Goal: Register for event/course

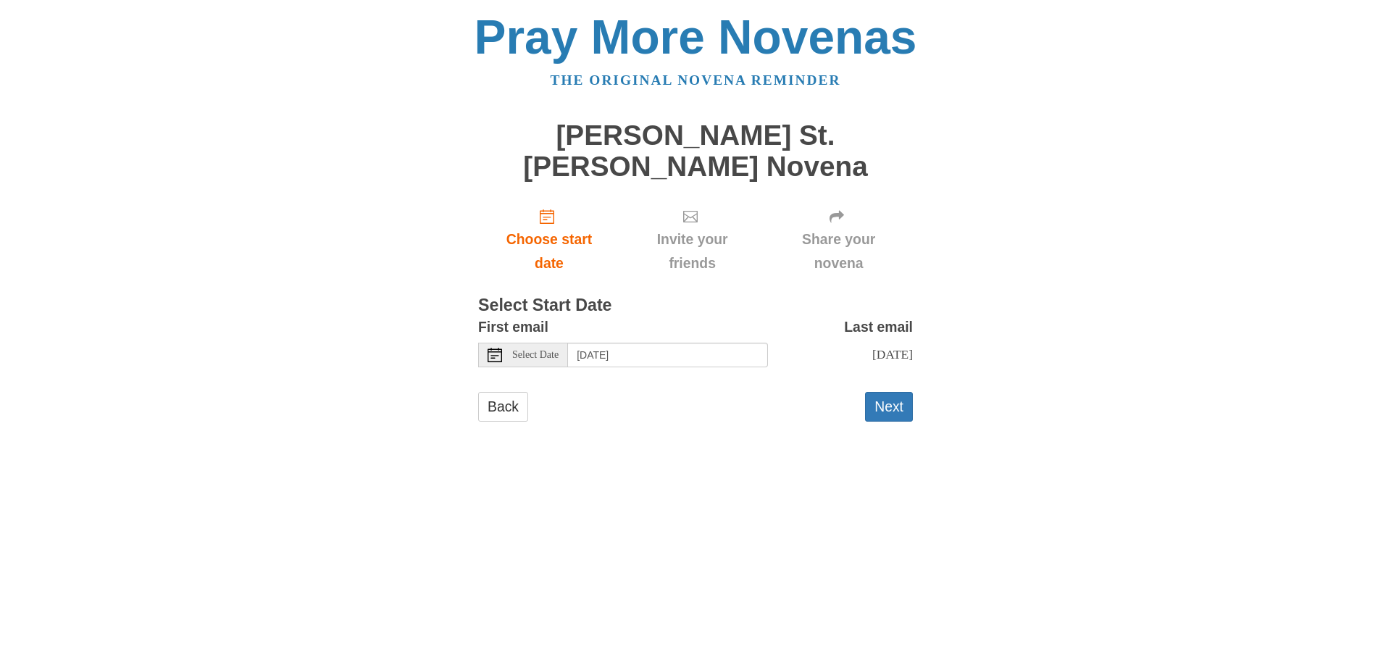
click at [547, 343] on div "Select Date" at bounding box center [523, 355] width 90 height 25
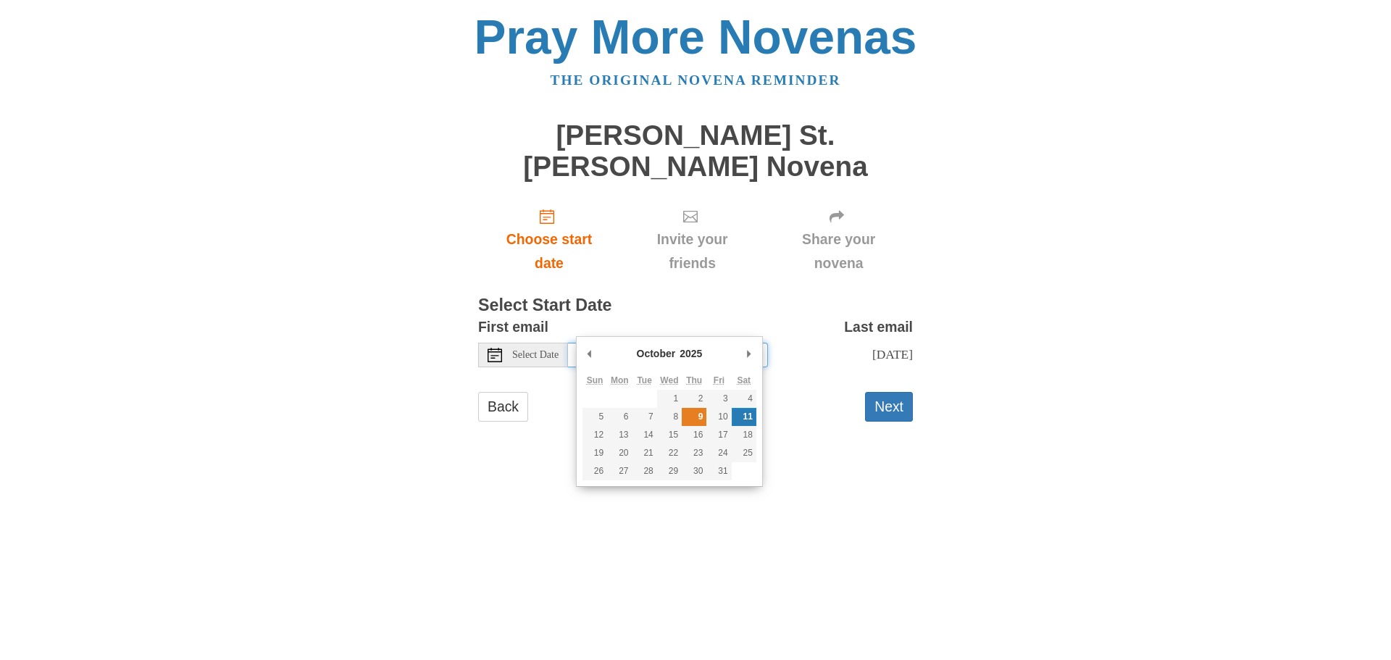
type input "[DATE]"
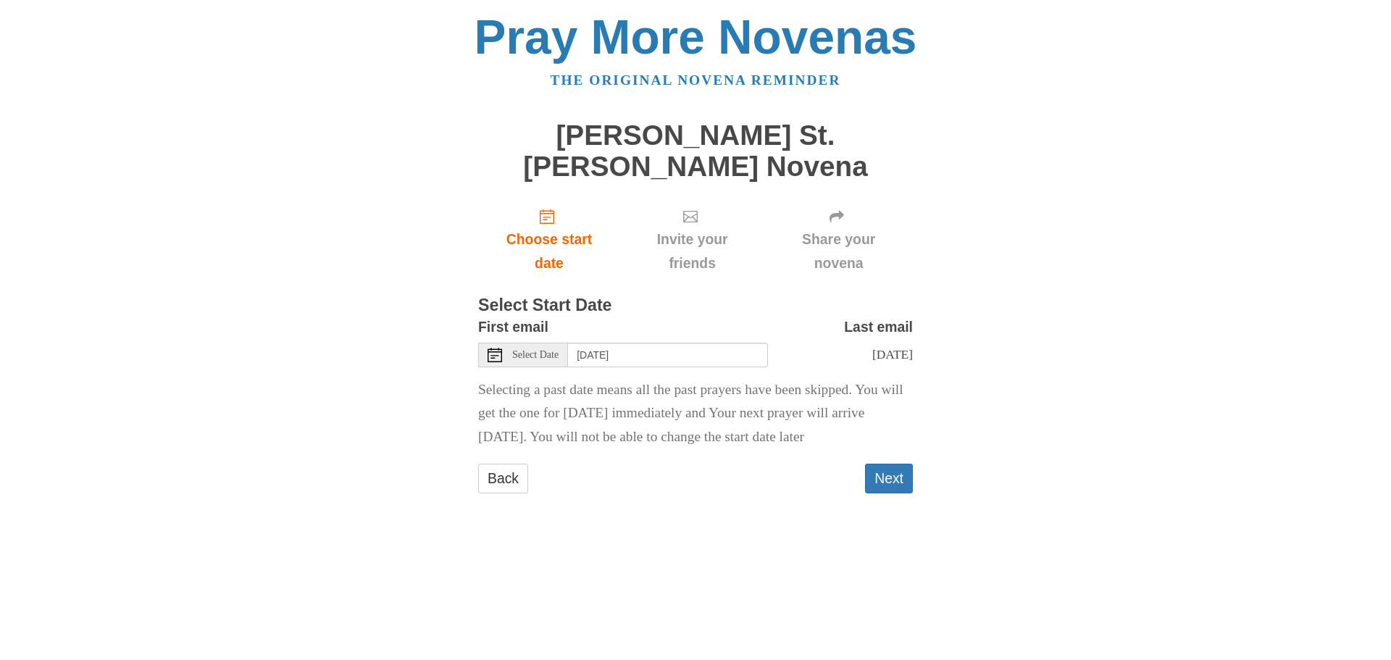
click at [703, 413] on p "Selecting a past date means all the past prayers have been skipped. You will ge…" at bounding box center [695, 414] width 435 height 72
click at [879, 474] on button "Next" at bounding box center [889, 479] width 48 height 30
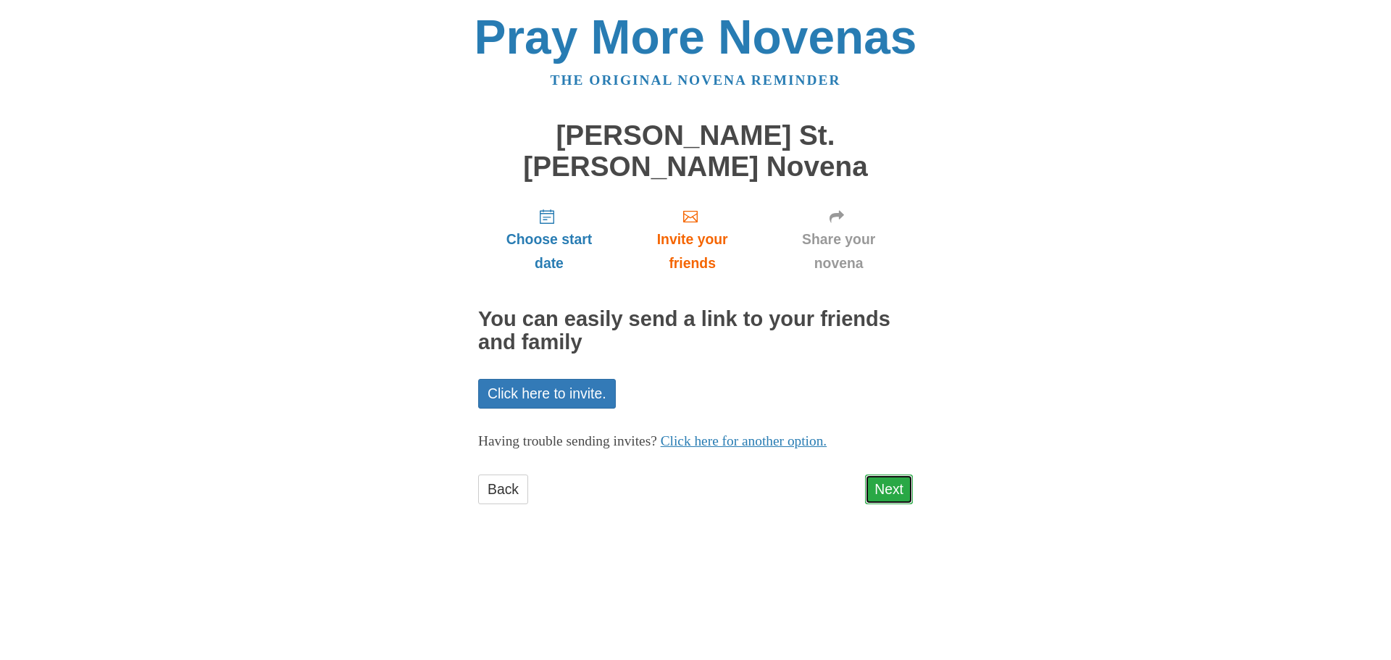
click at [887, 474] on link "Next" at bounding box center [889, 489] width 48 height 30
